Goal: Task Accomplishment & Management: Manage account settings

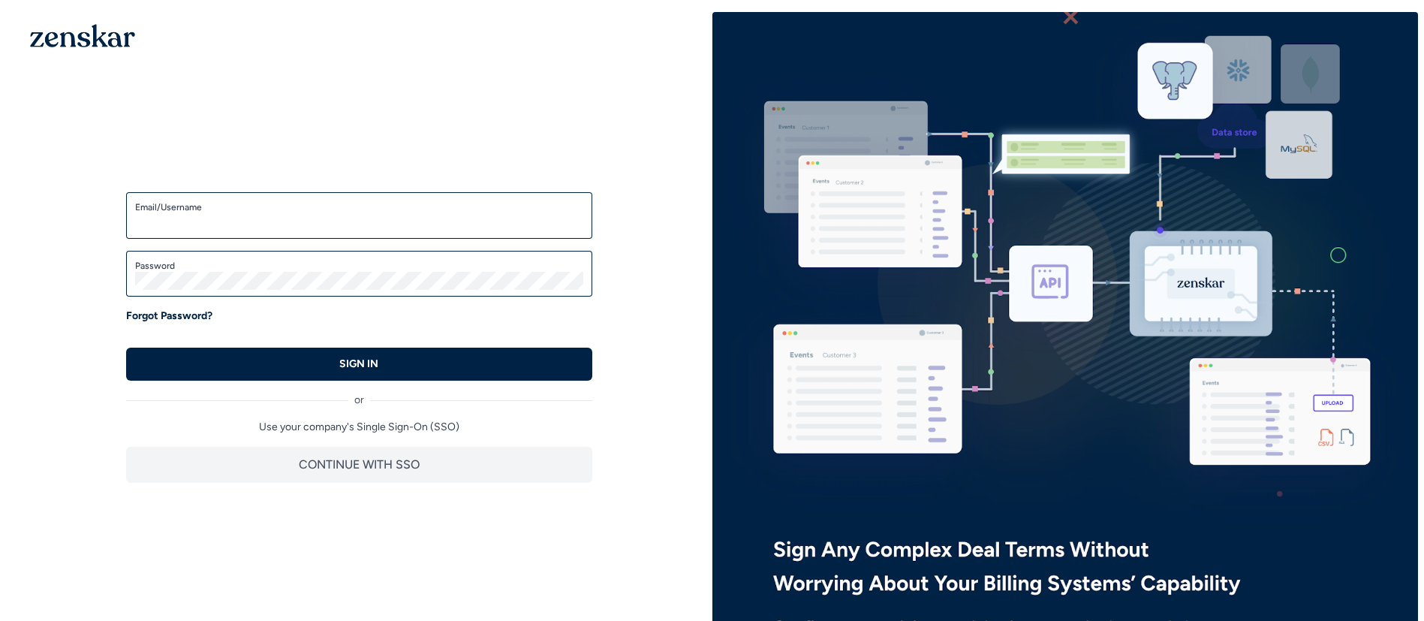
click at [356, 227] on input "Email/Username" at bounding box center [359, 222] width 448 height 18
type input "**********"
click at [126, 347] on button "SIGN IN" at bounding box center [359, 363] width 466 height 33
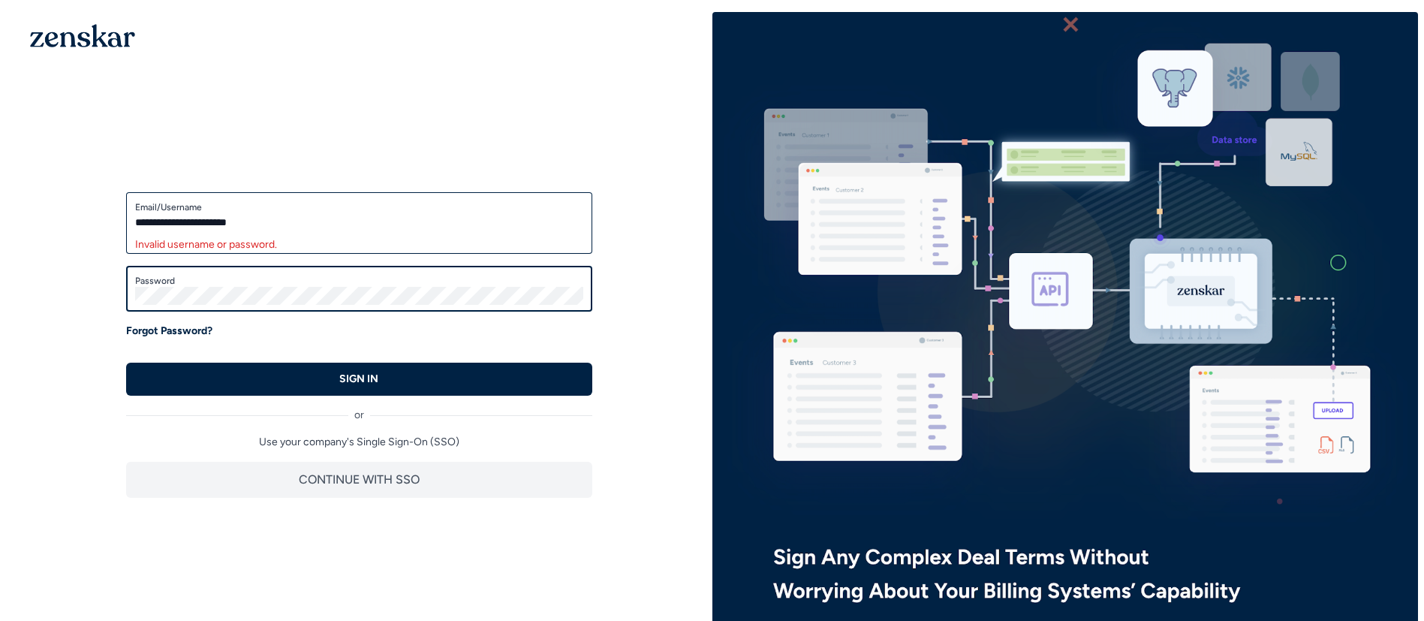
click at [126, 362] on button "SIGN IN" at bounding box center [359, 378] width 466 height 33
